Goal: Check status: Check status

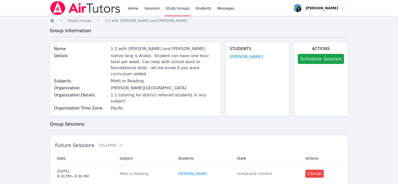
scroll to position [71, 0]
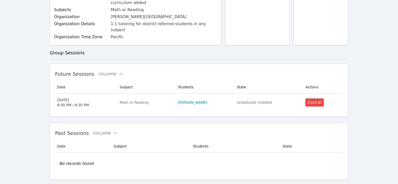
drag, startPoint x: 182, startPoint y: 89, endPoint x: 186, endPoint y: 89, distance: 3.5
click at [182, 100] on link "[PERSON_NAME]" at bounding box center [192, 102] width 29 height 5
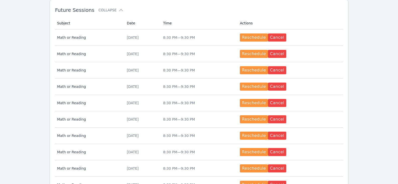
scroll to position [165, 0]
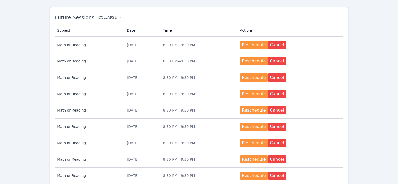
click at [109, 15] on button "Collapse" at bounding box center [111, 17] width 25 height 5
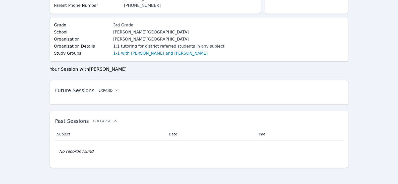
scroll to position [92, 0]
click at [109, 87] on h2 "Future Sessions Expand" at bounding box center [191, 90] width 272 height 6
click at [115, 92] on icon at bounding box center [117, 90] width 5 height 5
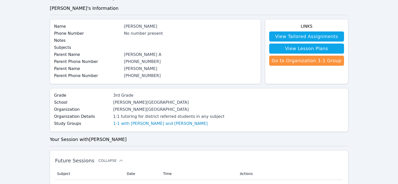
scroll to position [0, 0]
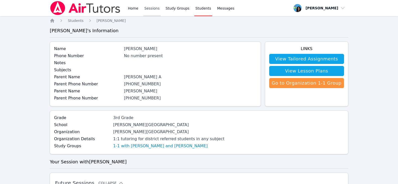
click at [150, 7] on link "Sessions" at bounding box center [151, 8] width 17 height 16
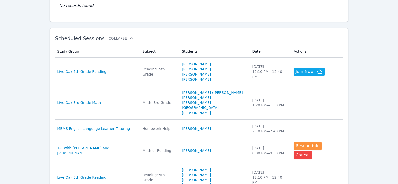
scroll to position [126, 0]
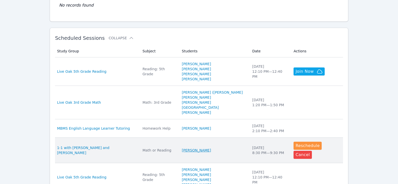
click at [211, 148] on link "[PERSON_NAME]" at bounding box center [196, 150] width 29 height 5
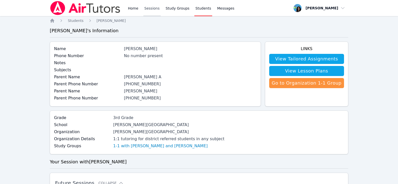
click at [150, 8] on link "Sessions" at bounding box center [151, 8] width 17 height 16
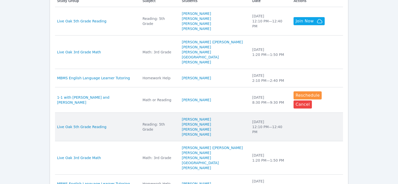
scroll to position [226, 0]
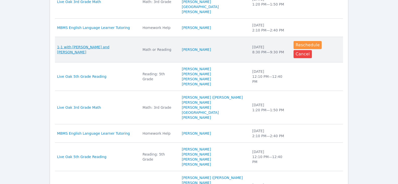
click at [114, 44] on span "1-1 with [PERSON_NAME] and [PERSON_NAME]" at bounding box center [96, 49] width 79 height 10
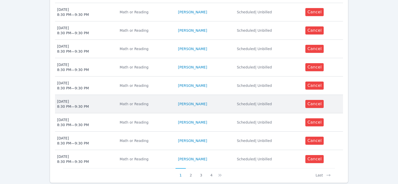
scroll to position [251, 0]
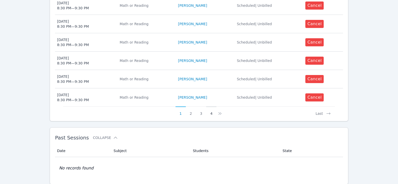
click at [211, 115] on button "4" at bounding box center [211, 111] width 10 height 10
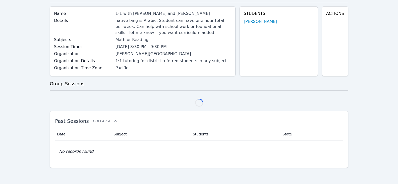
scroll to position [123, 0]
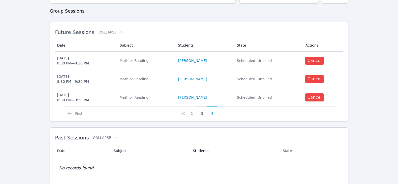
click at [202, 114] on button "3" at bounding box center [202, 111] width 10 height 10
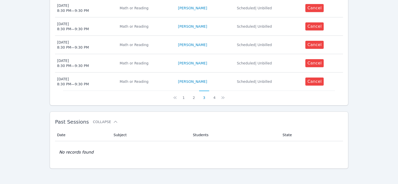
scroll to position [268, 0]
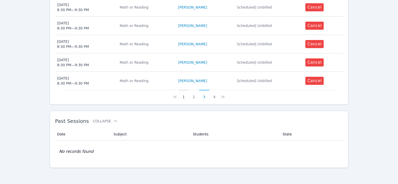
click at [184, 97] on button "1" at bounding box center [184, 95] width 10 height 10
